Goal: Task Accomplishment & Management: Complete application form

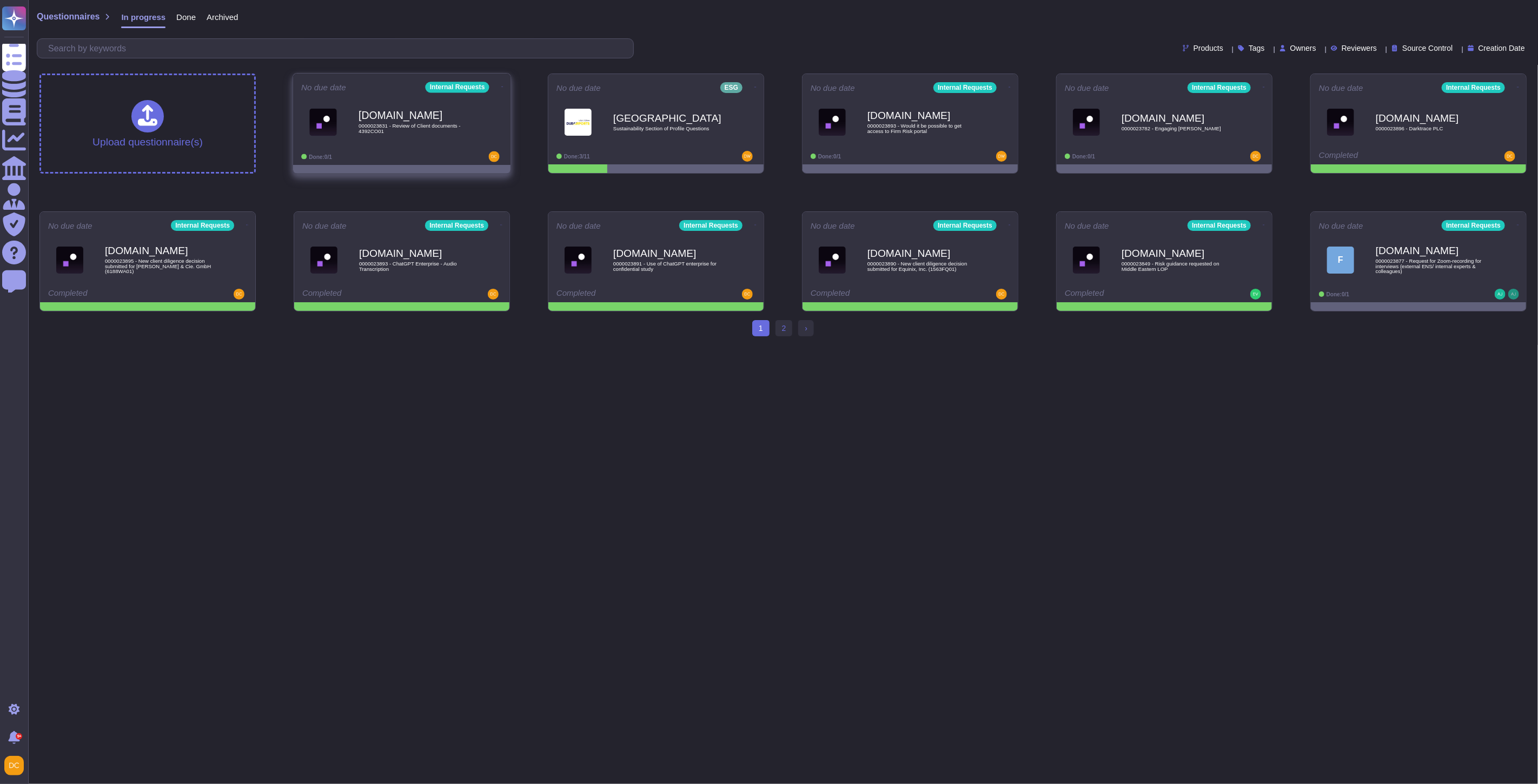
click at [425, 154] on div "Done: 0/1" at bounding box center [368, 156] width 134 height 11
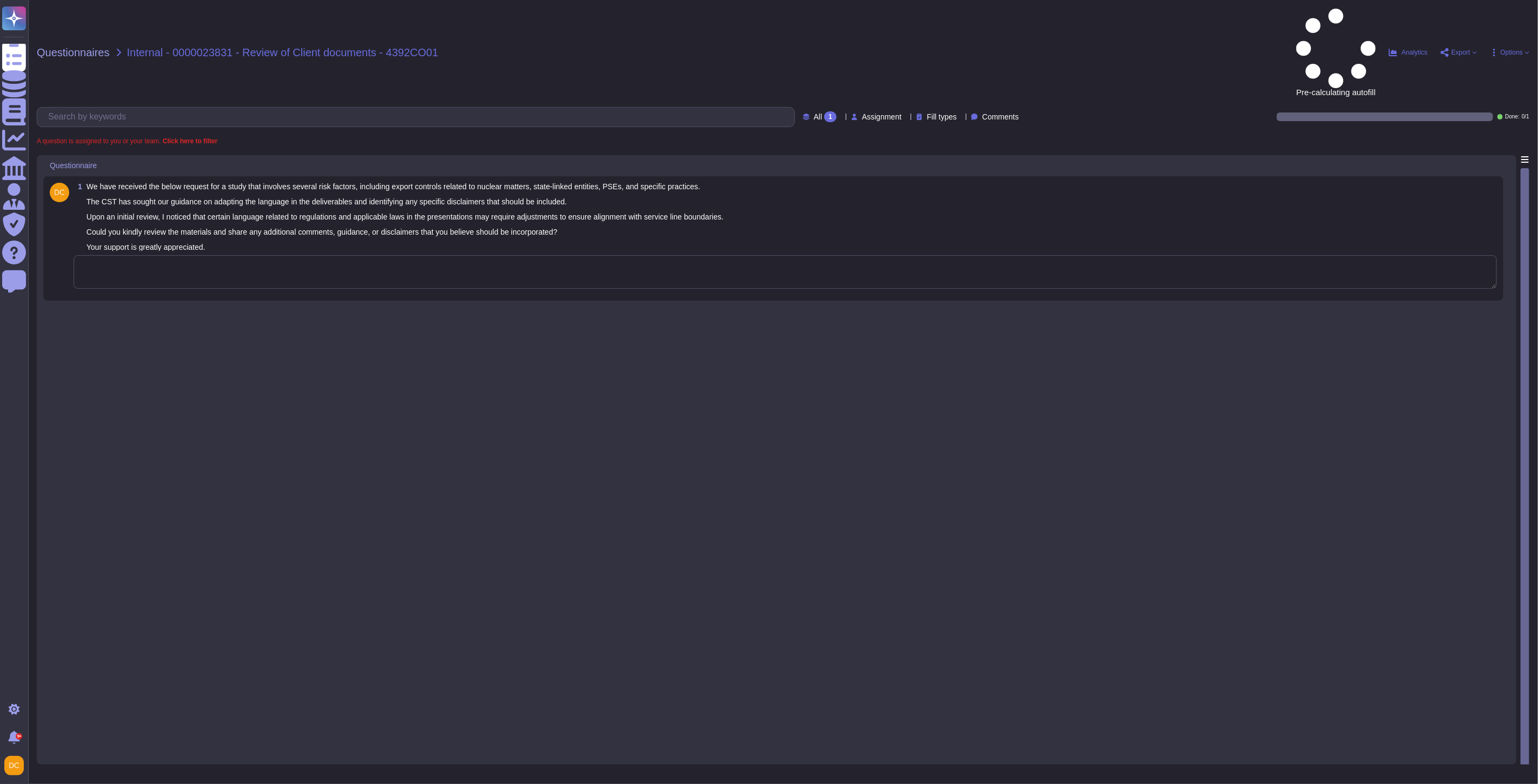
click at [155, 255] on textarea at bounding box center [785, 272] width 1423 height 33
paste textarea "For your awareness, I am sharing our Firm’s Strategic Communications Editorial …"
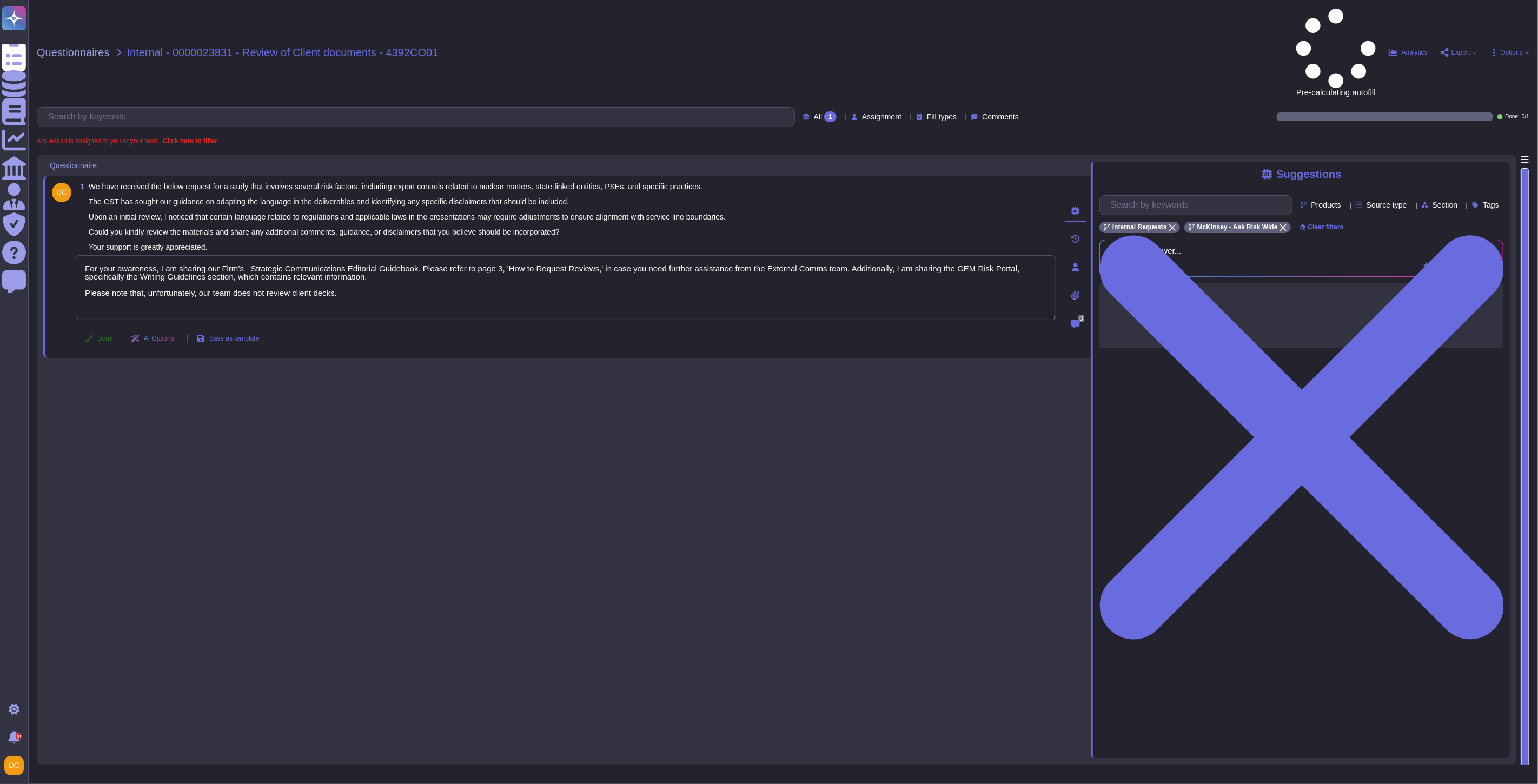
type textarea "For your awareness, I am sharing our Firm’s Strategic Communications Editorial …"
click at [104, 335] on span "Done" at bounding box center [105, 338] width 15 height 6
